Goal: Task Accomplishment & Management: Manage account settings

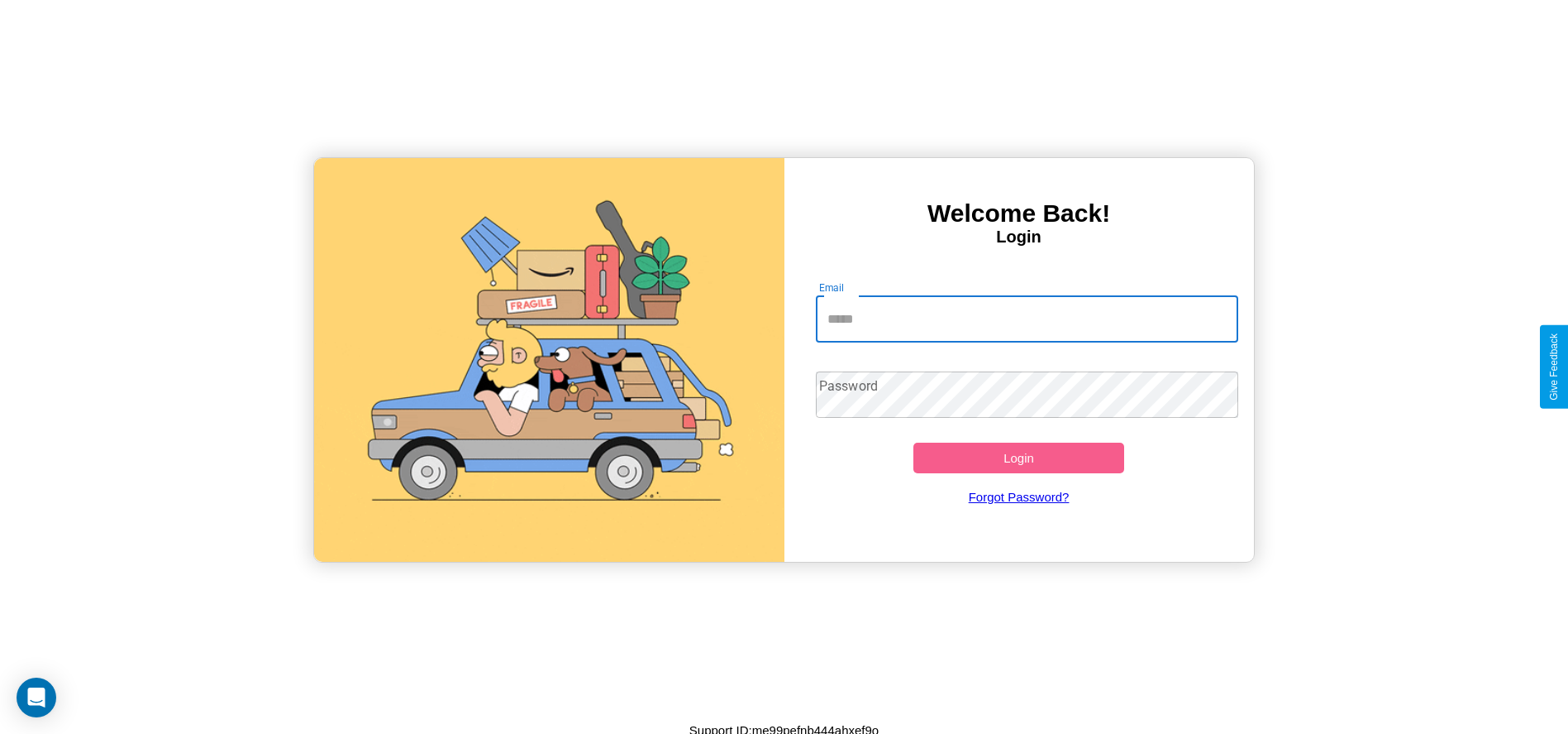
click at [1027, 318] on input "Email" at bounding box center [1027, 319] width 423 height 46
type input "**********"
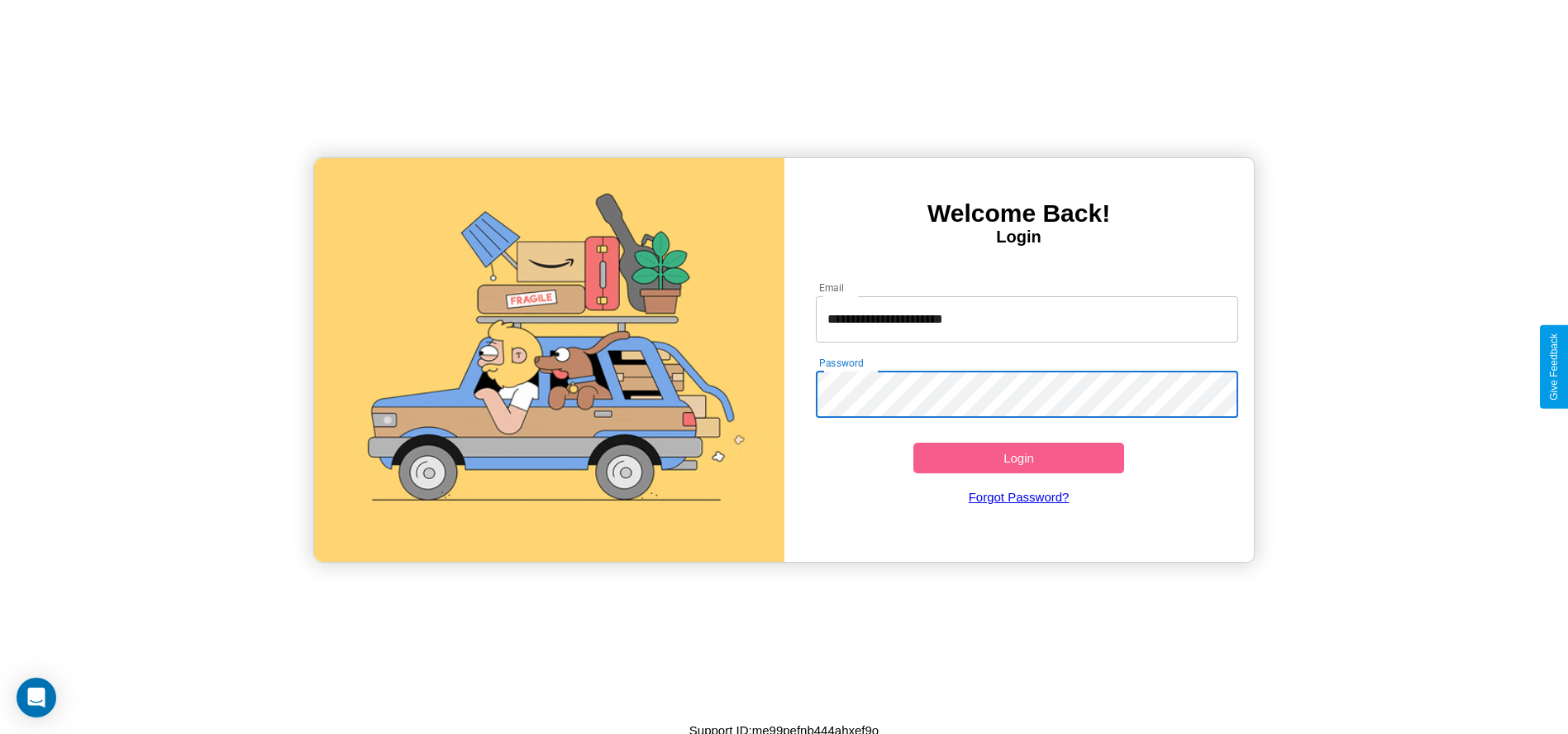
click at [1019, 457] on button "Login" at bounding box center [1019, 457] width 212 height 31
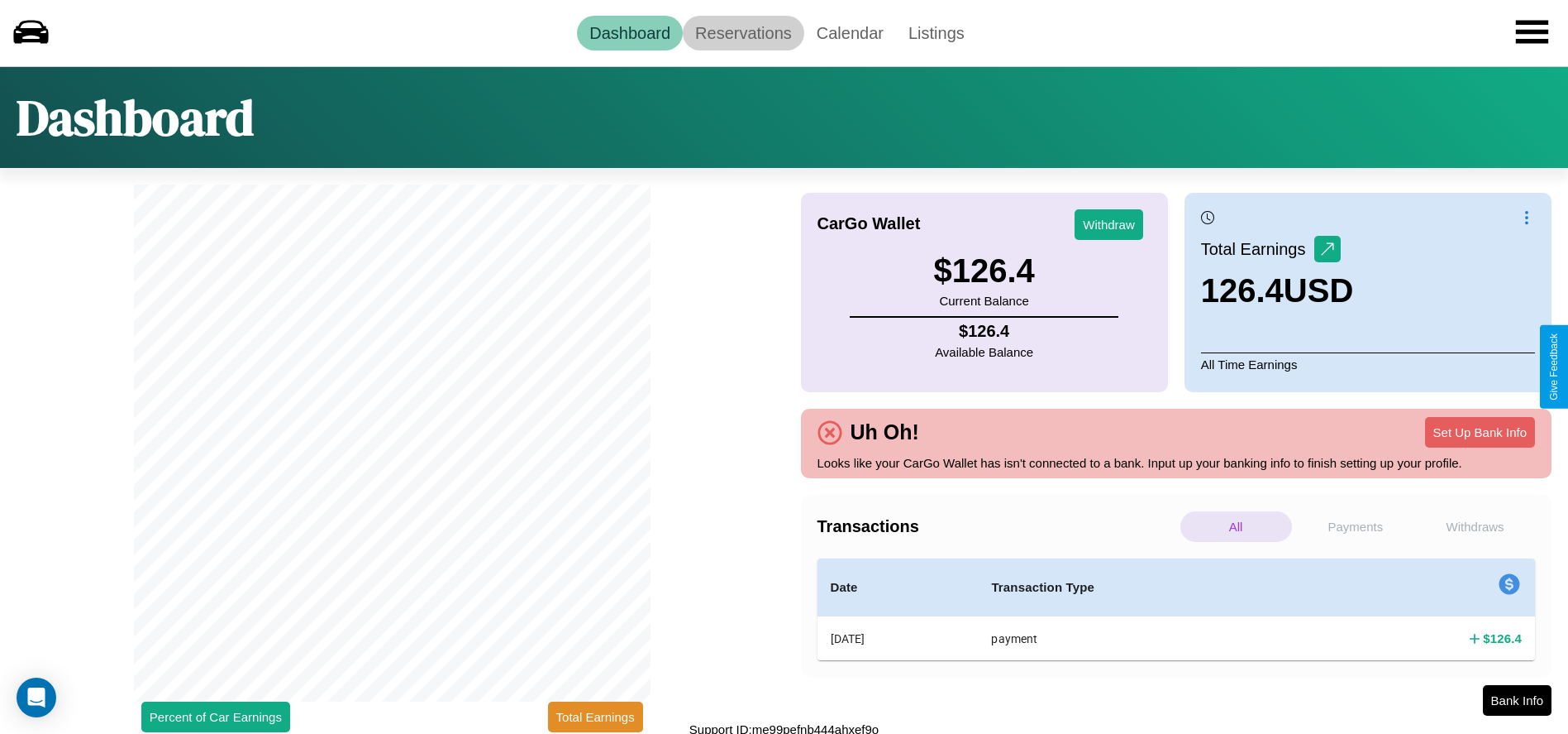
click at [743, 32] on link "Reservations" at bounding box center [743, 33] width 121 height 35
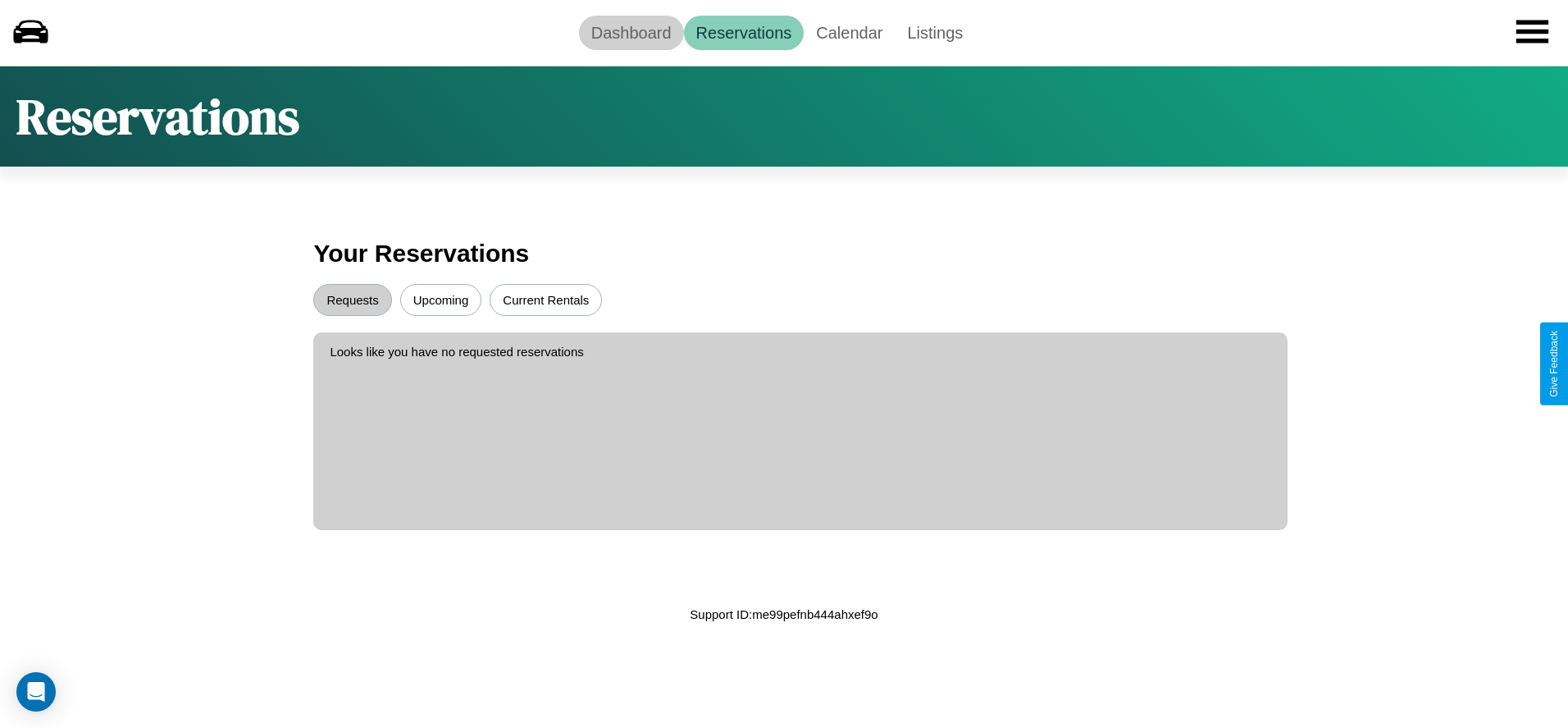
click at [631, 32] on link "Dashboard" at bounding box center [632, 33] width 105 height 35
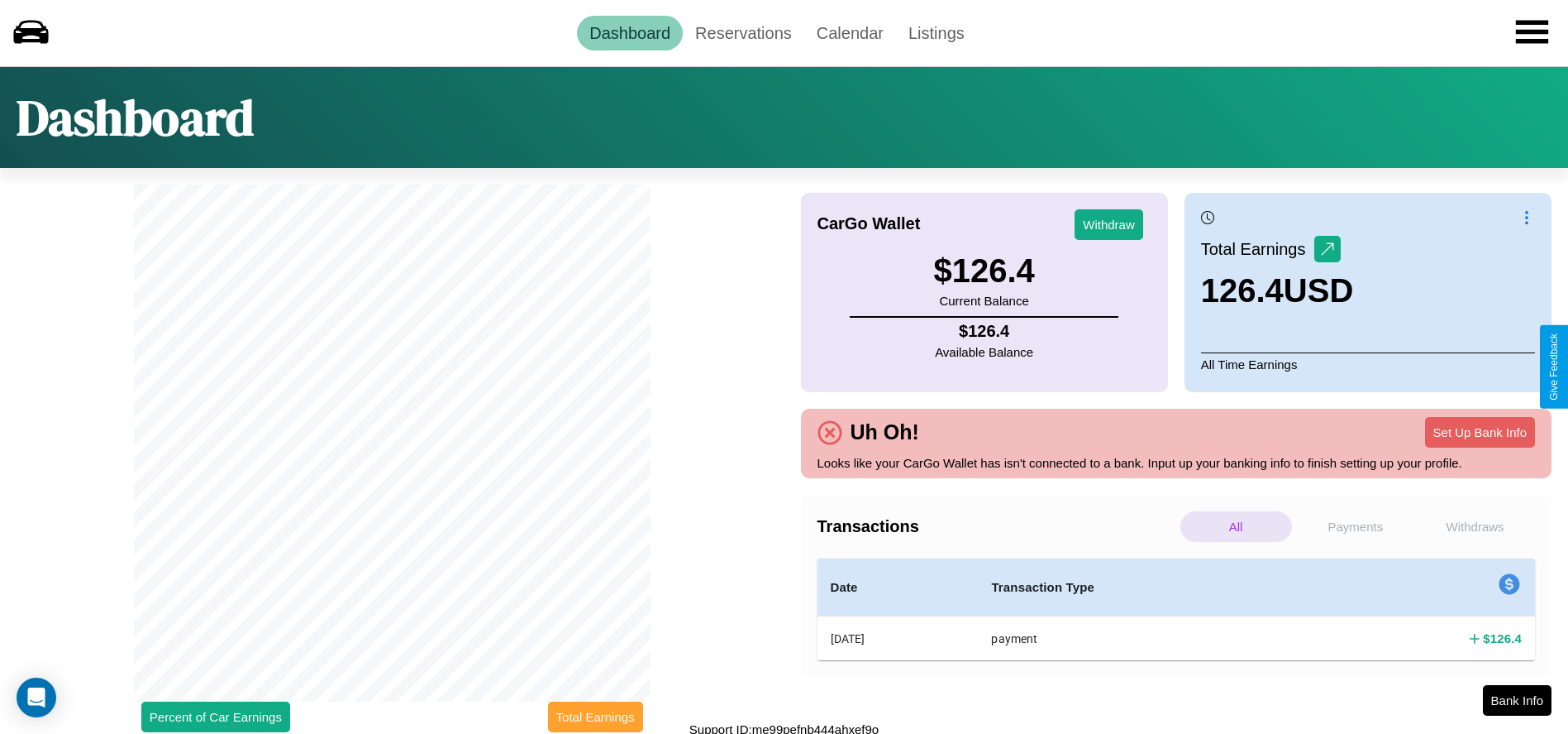
click at [595, 716] on button "Total Earnings" at bounding box center [595, 716] width 95 height 31
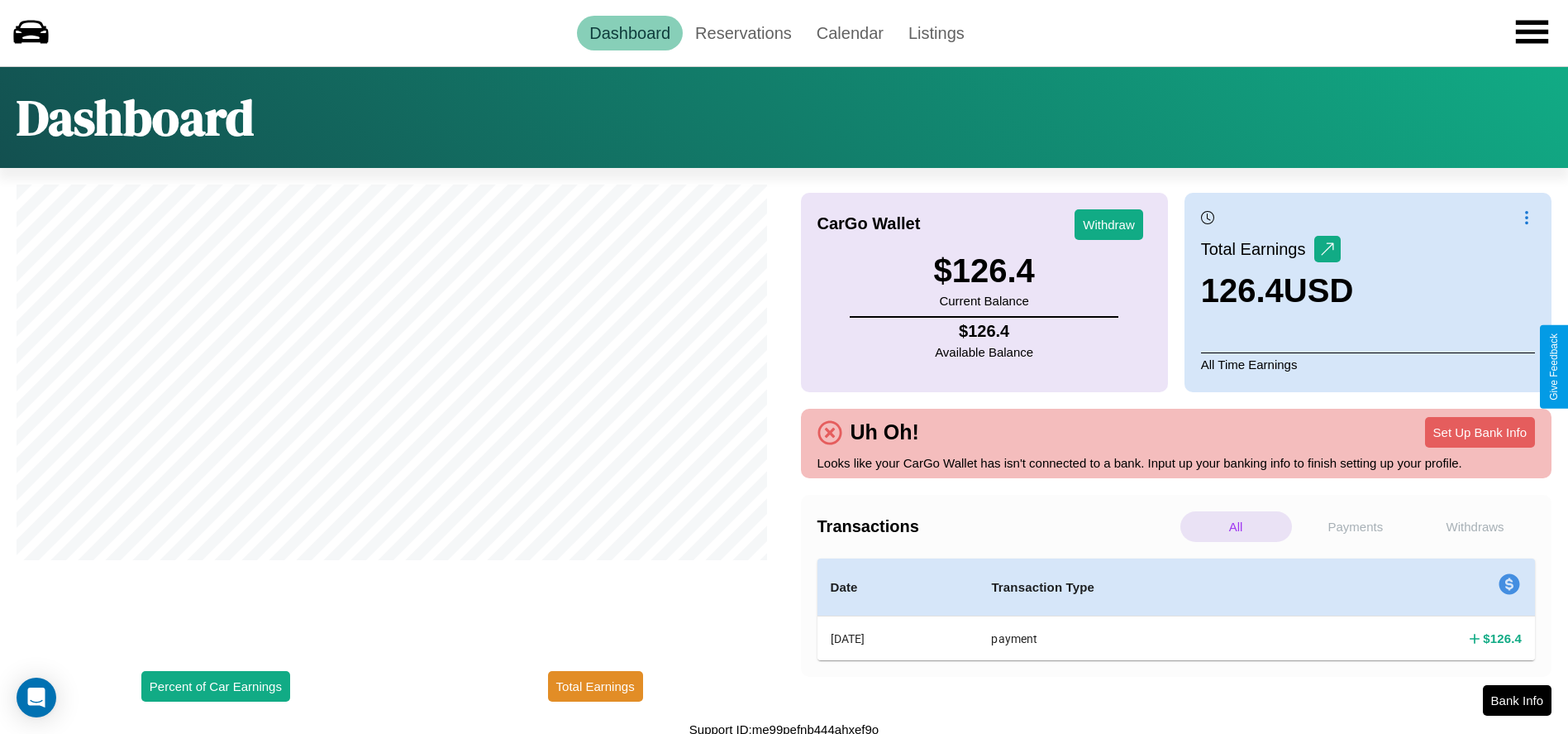
click at [1475, 526] on p "Withdraws" at bounding box center [1475, 526] width 112 height 31
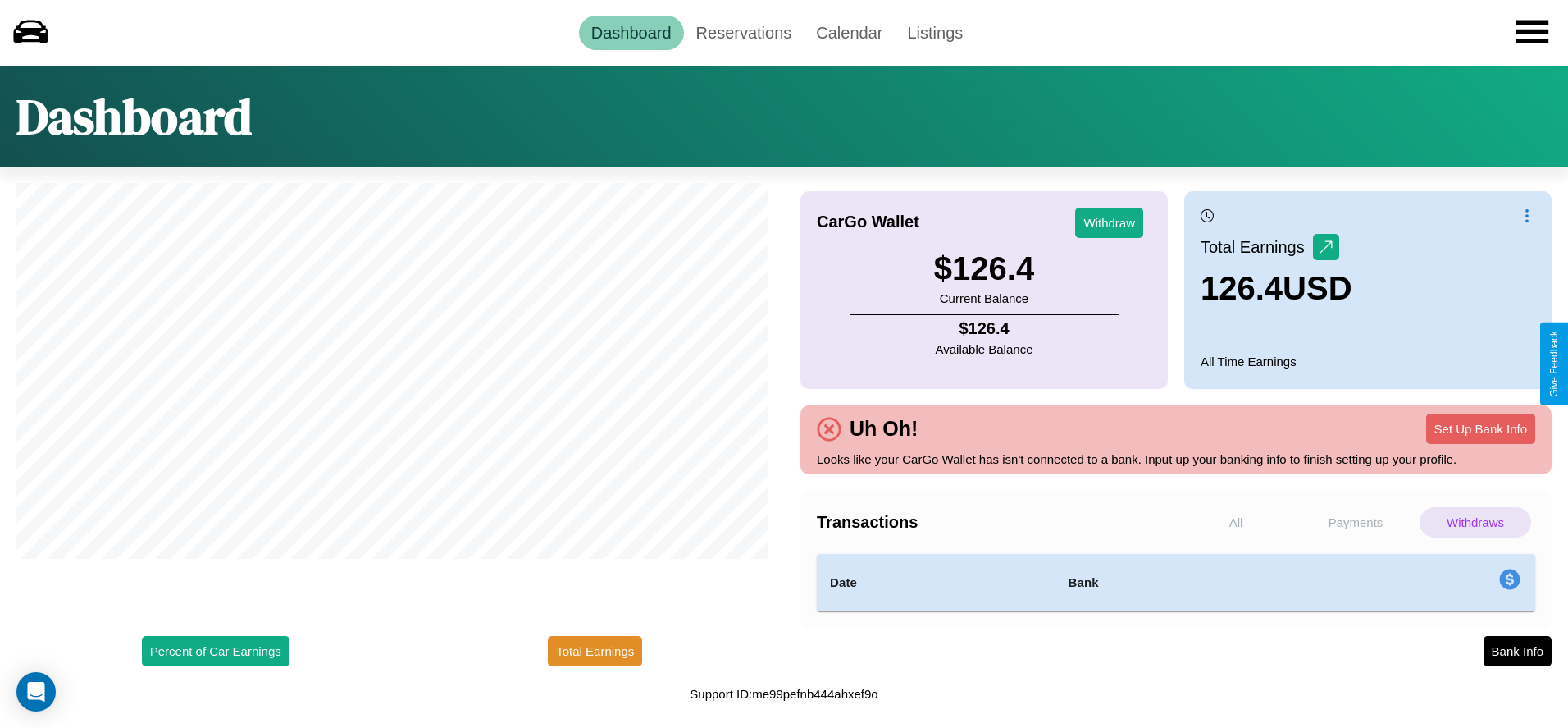
click at [1237, 521] on p "All" at bounding box center [1237, 521] width 112 height 30
